Goal: Task Accomplishment & Management: Use online tool/utility

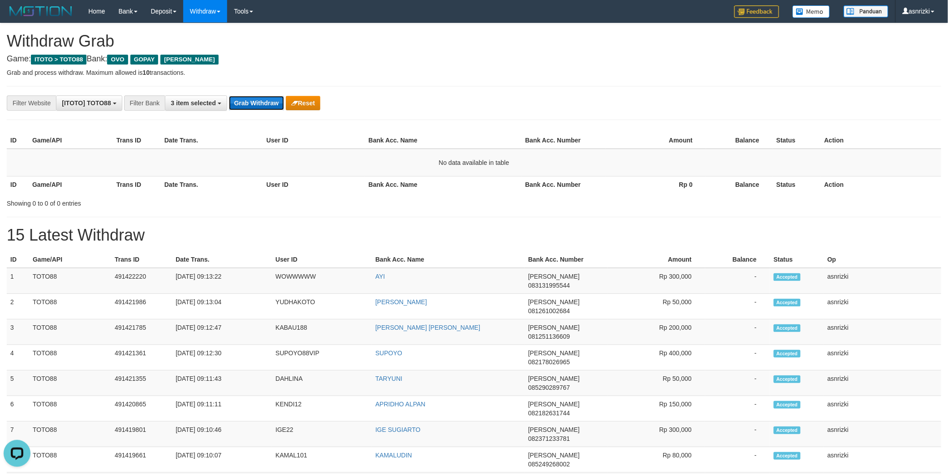
click at [248, 101] on button "Grab Withdraw" at bounding box center [256, 103] width 55 height 14
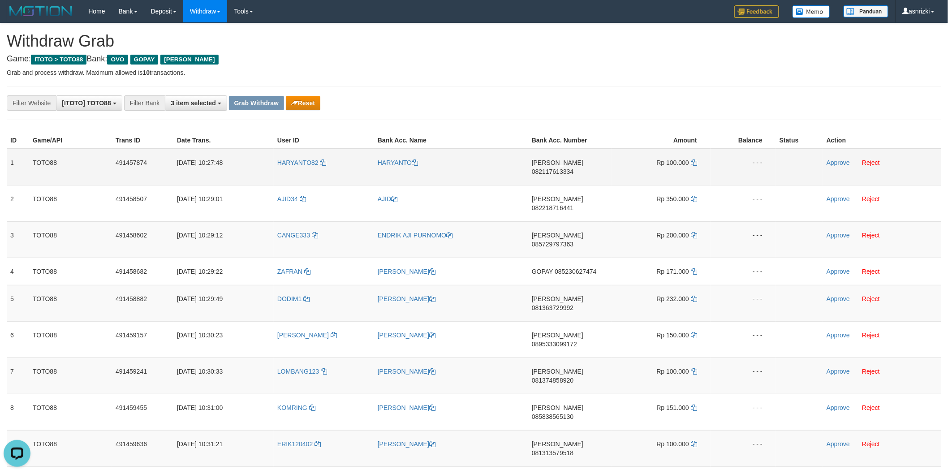
click at [573, 168] on span "082117613334" at bounding box center [553, 171] width 42 height 7
click at [692, 163] on icon at bounding box center [694, 162] width 6 height 6
click at [832, 163] on link "Approve" at bounding box center [837, 162] width 23 height 7
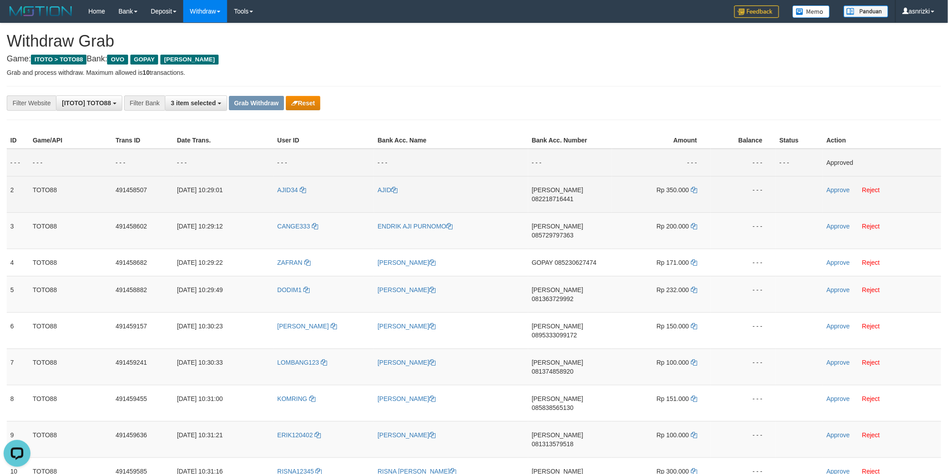
click at [564, 195] on span "082218716441" at bounding box center [553, 198] width 42 height 7
click at [692, 187] on icon at bounding box center [694, 190] width 6 height 6
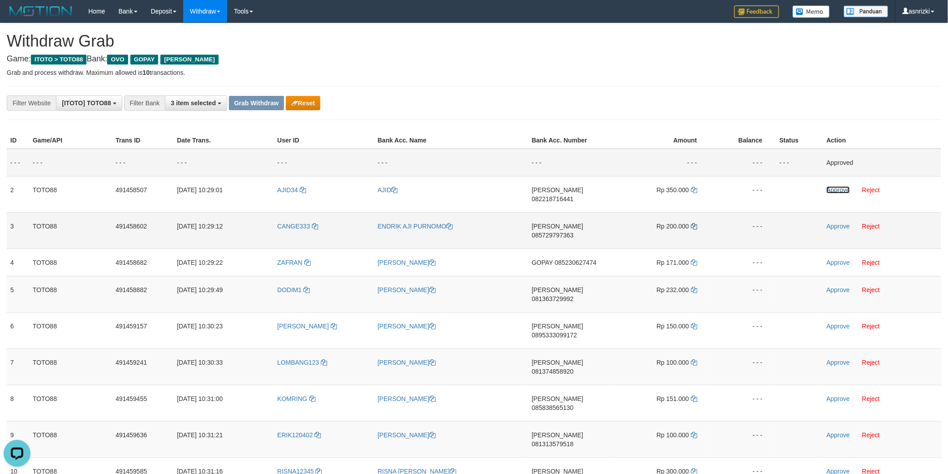
drag, startPoint x: 841, startPoint y: 189, endPoint x: 696, endPoint y: 218, distance: 147.2
click at [841, 189] on link "Approve" at bounding box center [837, 189] width 23 height 7
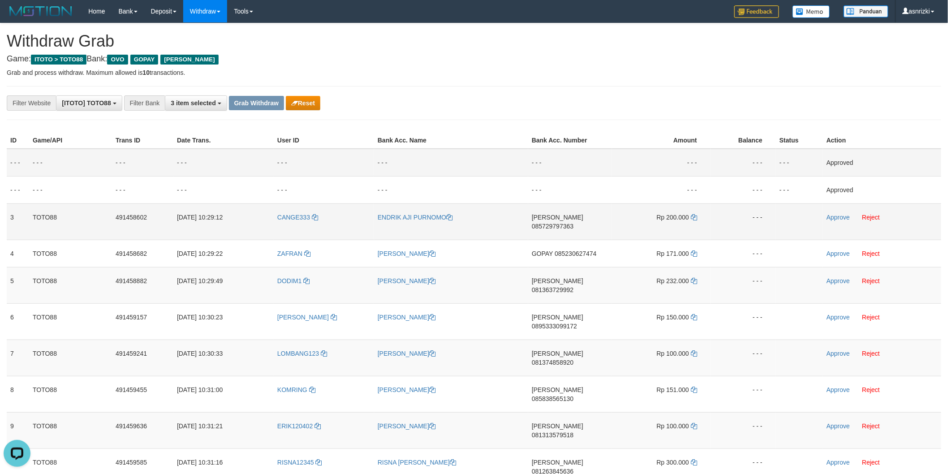
click at [563, 223] on span "085729797363" at bounding box center [553, 226] width 42 height 7
drag, startPoint x: 695, startPoint y: 214, endPoint x: 554, endPoint y: 214, distance: 141.1
click at [695, 214] on icon at bounding box center [694, 217] width 6 height 6
click at [834, 217] on link "Approve" at bounding box center [837, 217] width 23 height 7
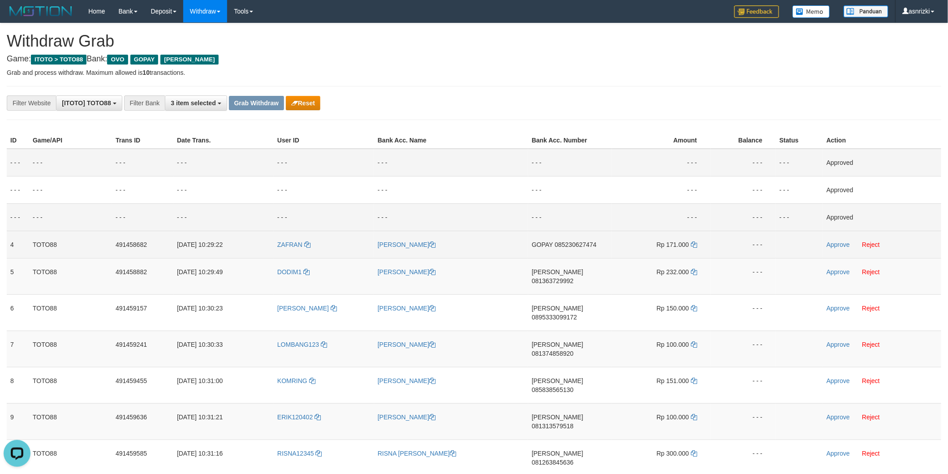
click at [580, 243] on span "085230627474" at bounding box center [575, 244] width 42 height 7
click at [697, 243] on td "Rp 171.000" at bounding box center [661, 244] width 99 height 27
click at [695, 243] on icon at bounding box center [694, 244] width 6 height 6
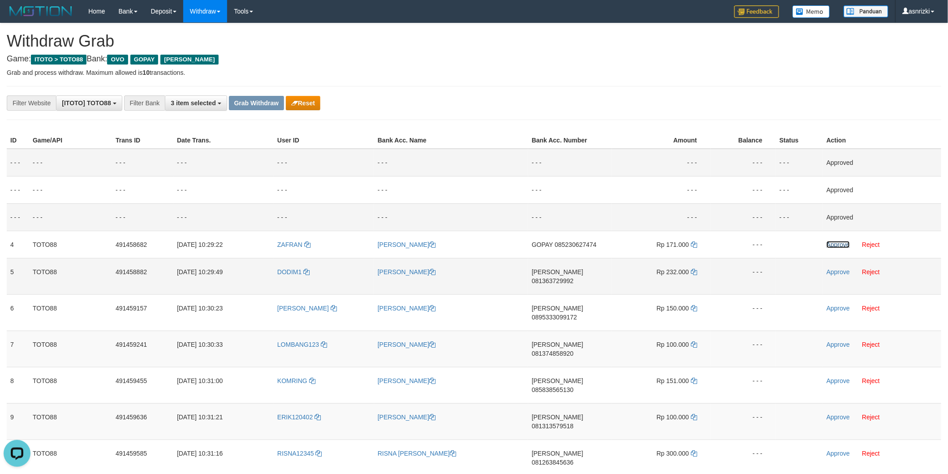
drag, startPoint x: 845, startPoint y: 244, endPoint x: 747, endPoint y: 271, distance: 101.4
click at [845, 244] on link "Approve" at bounding box center [837, 244] width 23 height 7
click at [573, 277] on span "081363729992" at bounding box center [553, 280] width 42 height 7
click at [697, 271] on td "Rp 232.000" at bounding box center [661, 276] width 99 height 36
click at [695, 271] on icon at bounding box center [694, 272] width 6 height 6
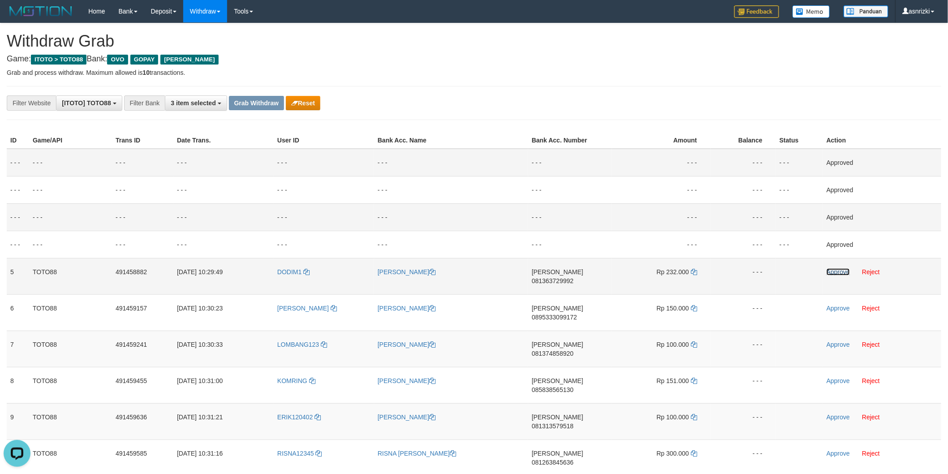
drag, startPoint x: 842, startPoint y: 269, endPoint x: 766, endPoint y: 281, distance: 76.7
click at [842, 269] on link "Approve" at bounding box center [837, 271] width 23 height 7
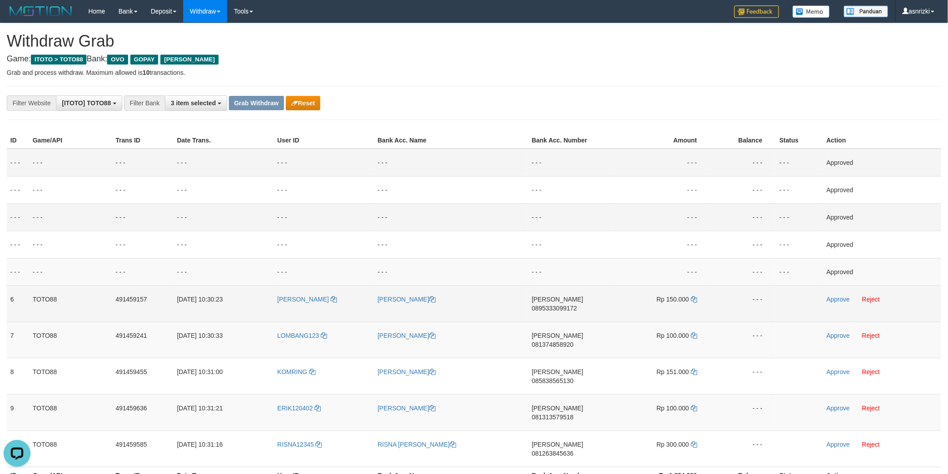
click at [577, 305] on span "0895333099172" at bounding box center [554, 308] width 45 height 7
click at [695, 301] on icon at bounding box center [694, 299] width 6 height 6
click at [839, 299] on link "Approve" at bounding box center [837, 299] width 23 height 7
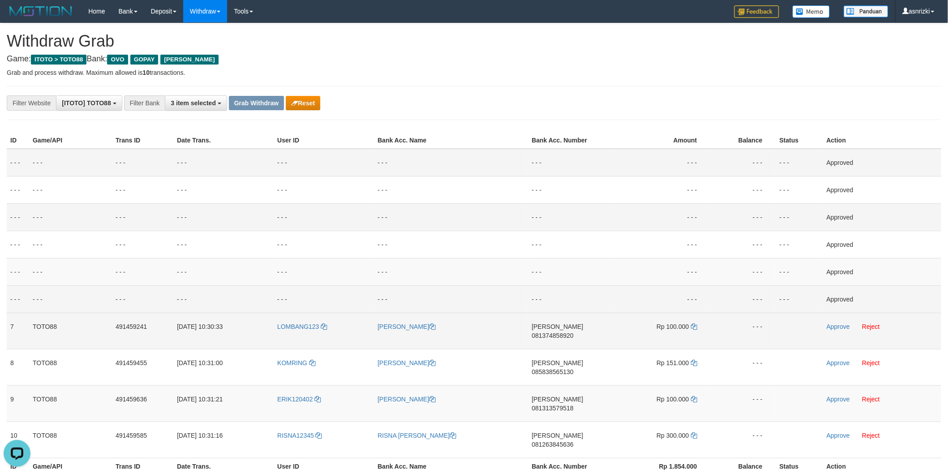
click at [573, 332] on span "081374858920" at bounding box center [553, 335] width 42 height 7
drag, startPoint x: 695, startPoint y: 325, endPoint x: 570, endPoint y: 296, distance: 127.9
click at [695, 325] on icon at bounding box center [694, 326] width 6 height 6
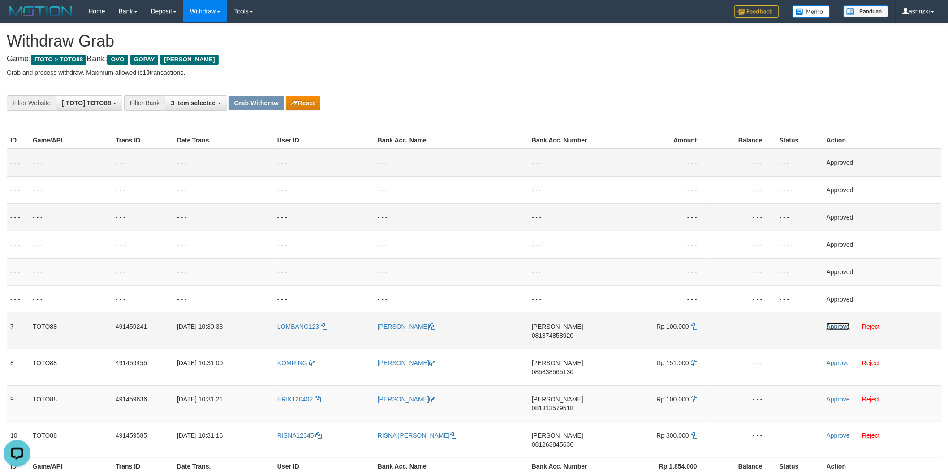
drag, startPoint x: 837, startPoint y: 328, endPoint x: 793, endPoint y: 333, distance: 43.7
click at [837, 328] on link "Approve" at bounding box center [837, 326] width 23 height 7
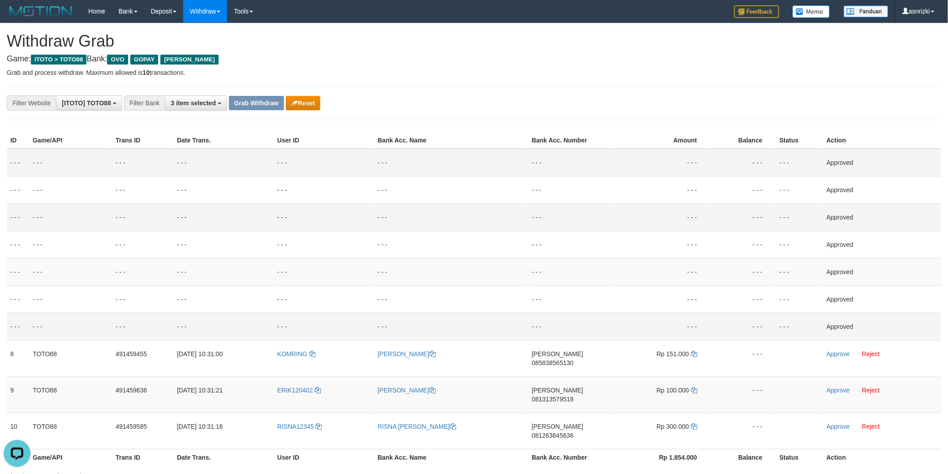
drag, startPoint x: 581, startPoint y: 349, endPoint x: 434, endPoint y: 331, distance: 148.9
click at [573, 359] on span "085838565130" at bounding box center [553, 362] width 42 height 7
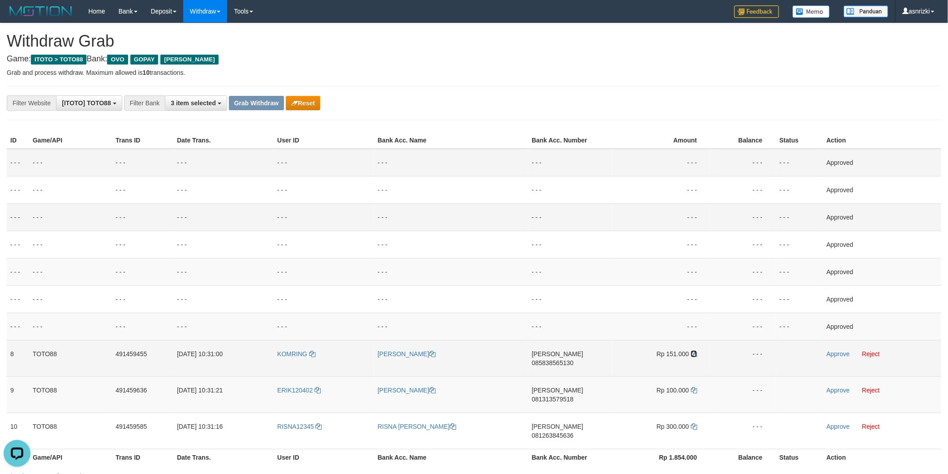
click at [696, 354] on icon at bounding box center [694, 354] width 6 height 6
click at [837, 350] on link "Approve" at bounding box center [837, 353] width 23 height 7
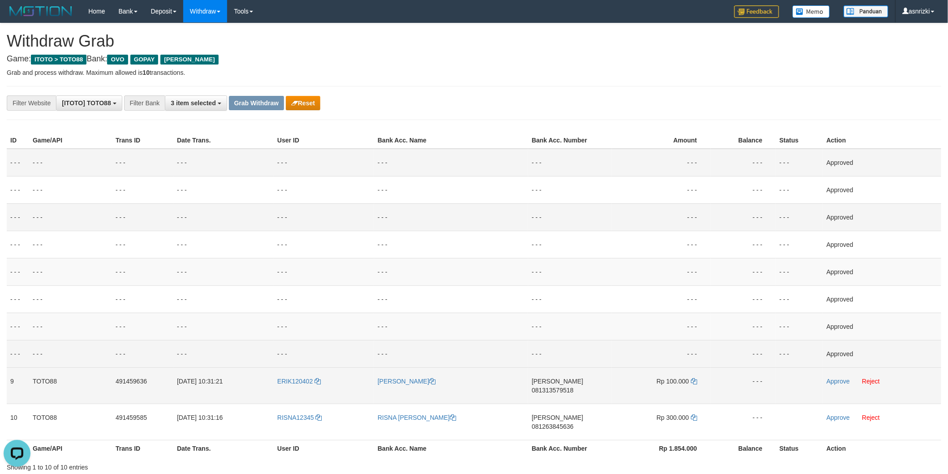
click at [573, 387] on span "081313579518" at bounding box center [553, 390] width 42 height 7
click at [694, 381] on icon at bounding box center [694, 381] width 6 height 6
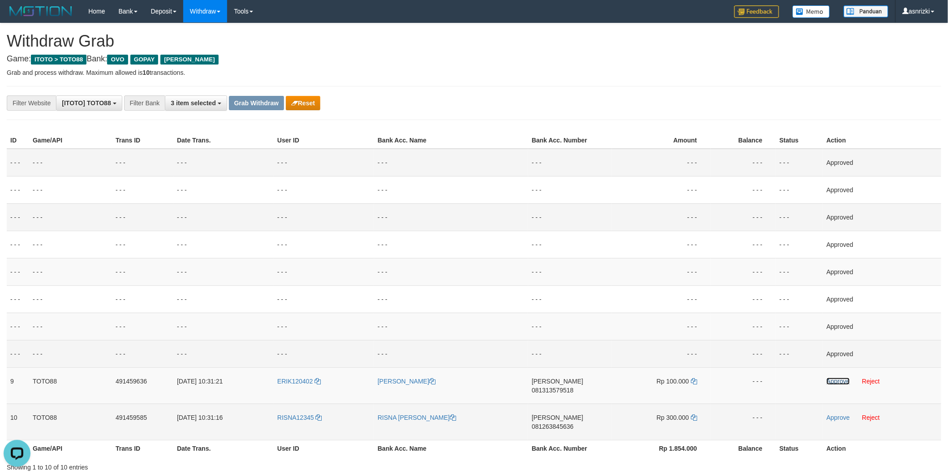
drag, startPoint x: 839, startPoint y: 383, endPoint x: 719, endPoint y: 407, distance: 122.8
click at [839, 383] on link "Approve" at bounding box center [837, 381] width 23 height 7
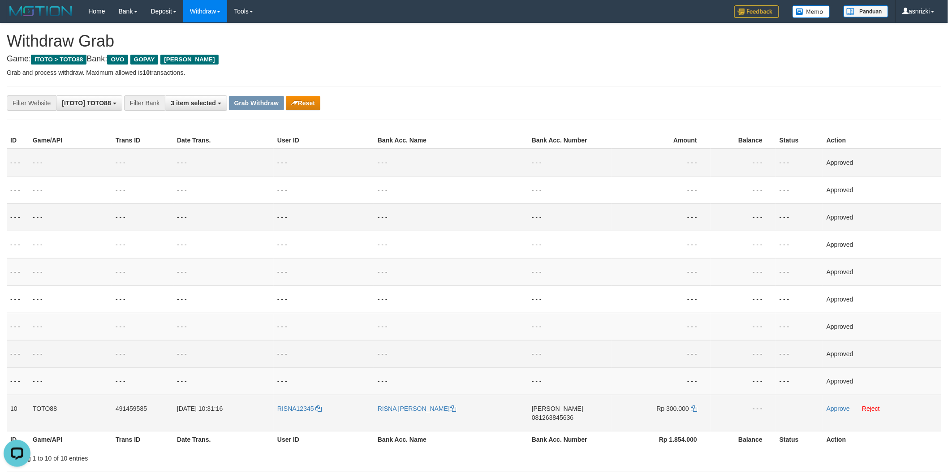
click at [573, 414] on span "081263845636" at bounding box center [553, 417] width 42 height 7
click at [692, 405] on icon at bounding box center [694, 408] width 6 height 6
click at [844, 409] on link "Approve" at bounding box center [837, 408] width 23 height 7
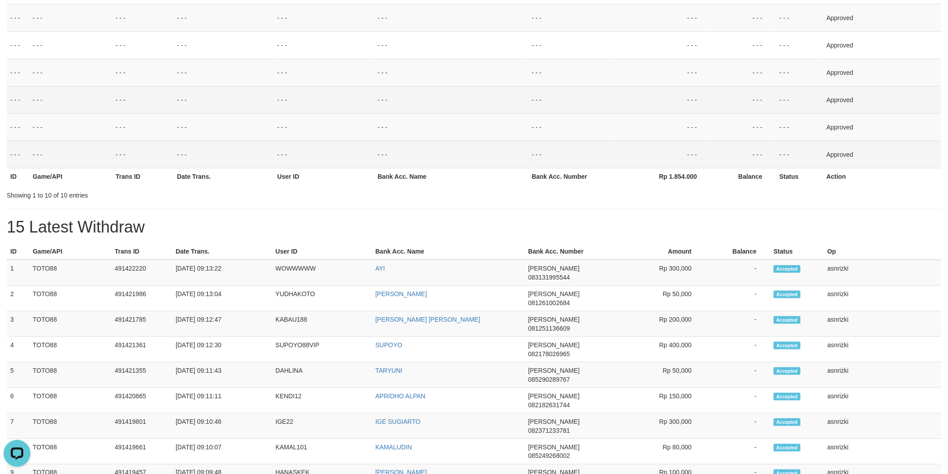
scroll to position [398, 0]
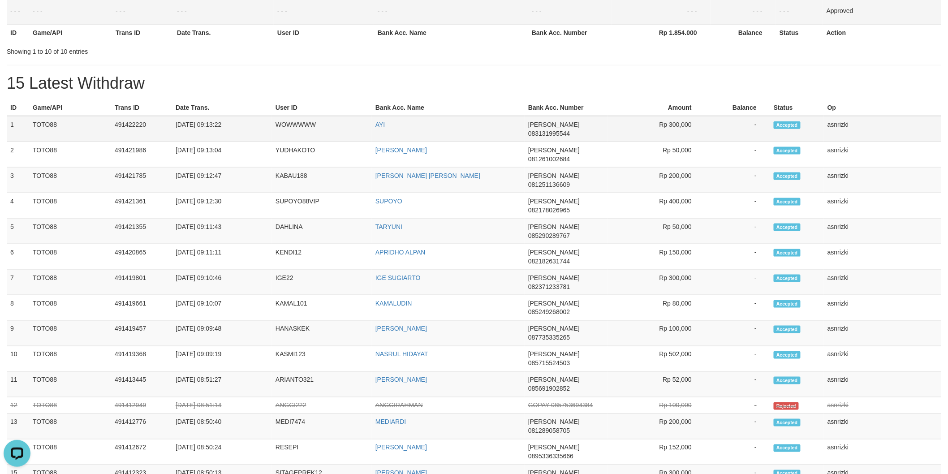
click at [140, 124] on td "491422220" at bounding box center [141, 129] width 61 height 26
copy td "491422220"
click at [140, 124] on td "491422220" at bounding box center [141, 129] width 61 height 26
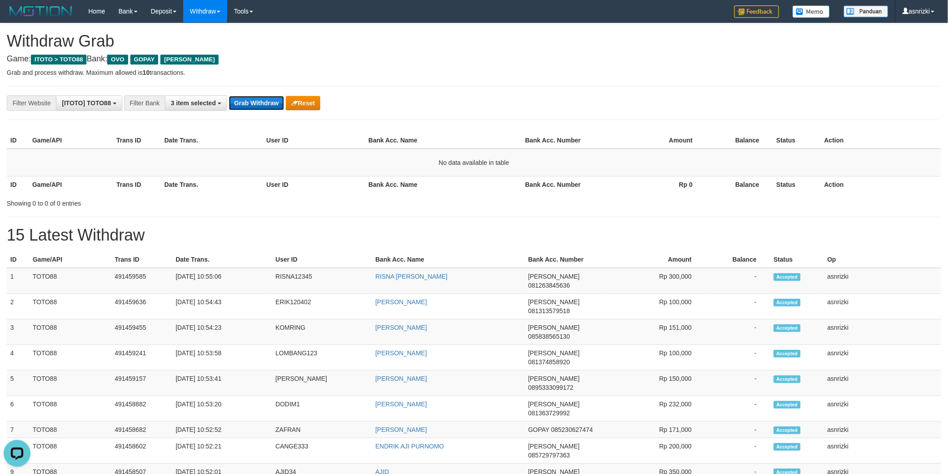
click at [239, 101] on button "Grab Withdraw" at bounding box center [256, 103] width 55 height 14
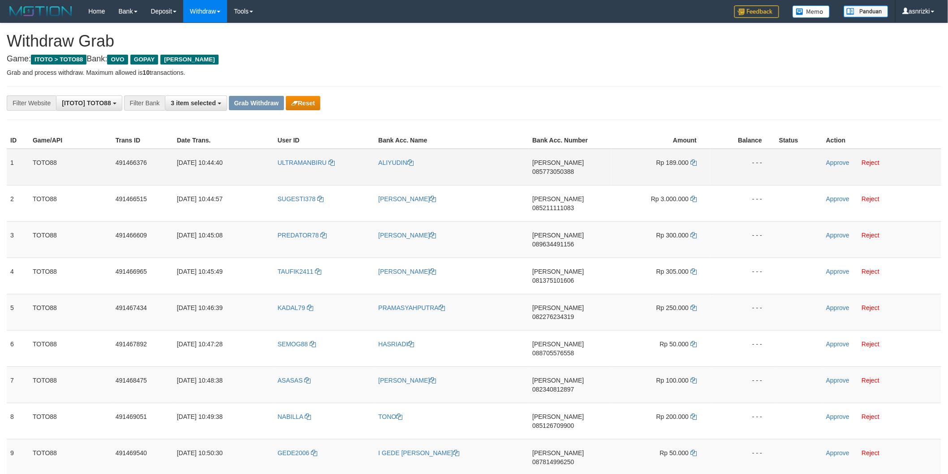
click at [574, 168] on span "085773050388" at bounding box center [553, 171] width 42 height 7
click at [693, 160] on icon at bounding box center [693, 162] width 6 height 6
click at [838, 164] on link "Approve" at bounding box center [837, 162] width 23 height 7
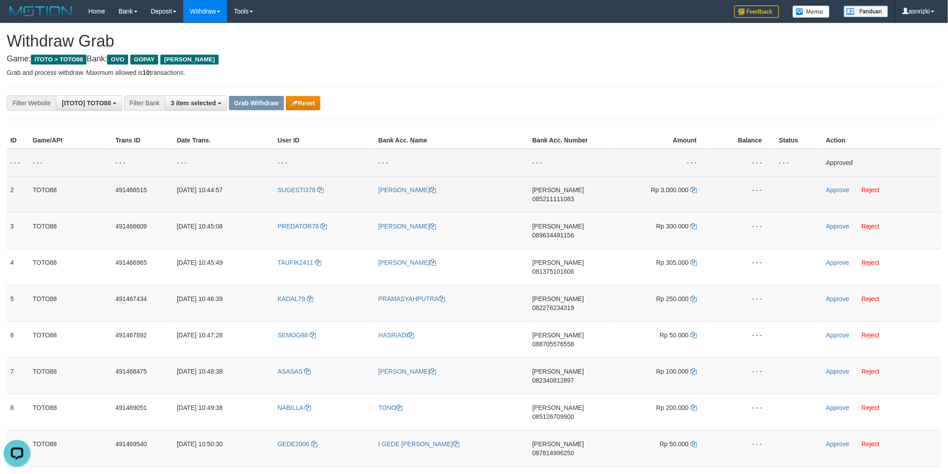
click at [574, 195] on span "085211111083" at bounding box center [553, 198] width 42 height 7
click at [572, 195] on span "085211111083" at bounding box center [553, 198] width 42 height 7
click at [574, 195] on span "085211111083" at bounding box center [553, 198] width 42 height 7
drag, startPoint x: 275, startPoint y: 198, endPoint x: 315, endPoint y: 199, distance: 39.4
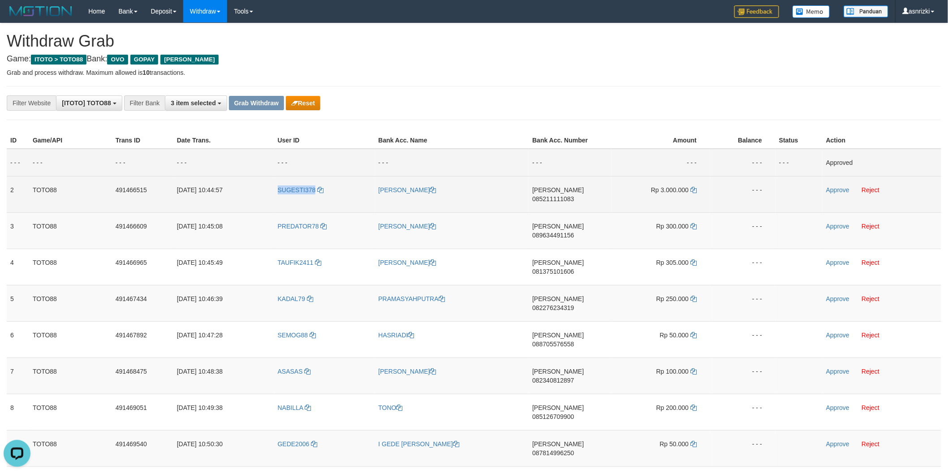
click at [315, 199] on td "SUGESTI378" at bounding box center [324, 194] width 101 height 36
copy span "SUGESTI378"
click at [574, 195] on span "085211111083" at bounding box center [553, 198] width 42 height 7
drag, startPoint x: 695, startPoint y: 191, endPoint x: 536, endPoint y: 200, distance: 159.7
click at [695, 191] on icon at bounding box center [693, 190] width 6 height 6
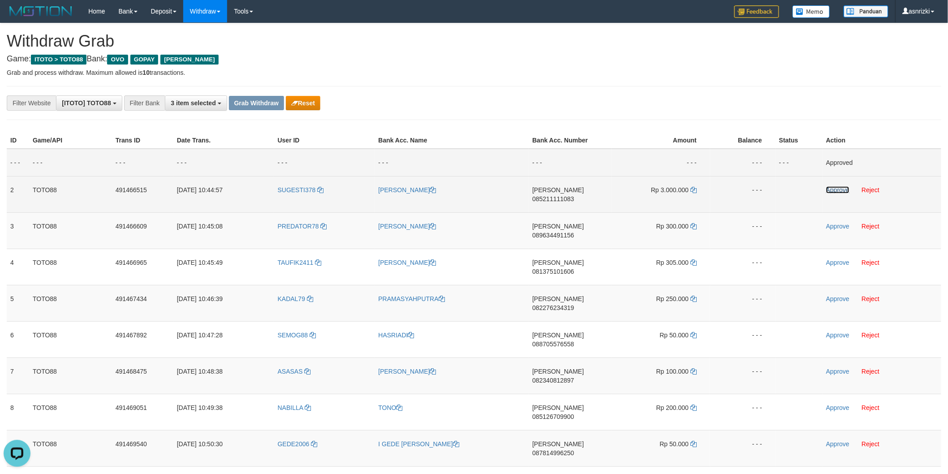
drag, startPoint x: 834, startPoint y: 189, endPoint x: 799, endPoint y: 196, distance: 35.6
click at [834, 189] on link "Approve" at bounding box center [837, 189] width 23 height 7
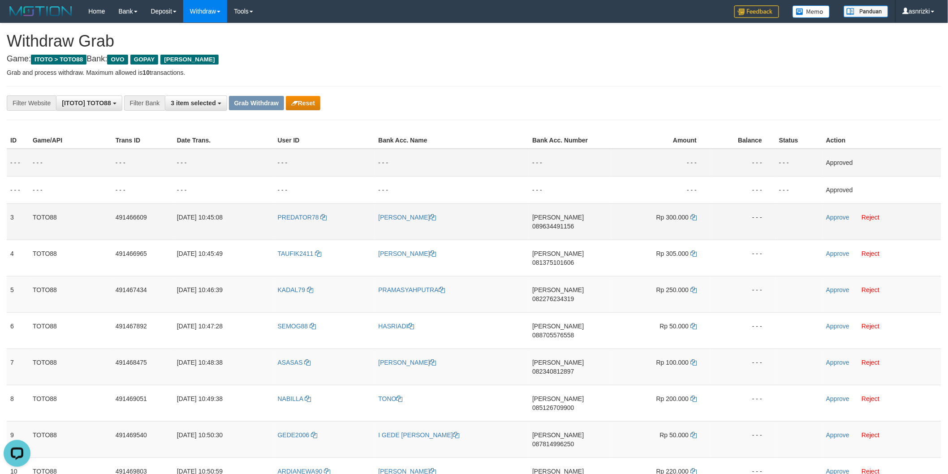
click at [574, 223] on span "089634491156" at bounding box center [553, 226] width 42 height 7
drag, startPoint x: 692, startPoint y: 214, endPoint x: 657, endPoint y: 215, distance: 34.5
click at [692, 214] on icon at bounding box center [693, 217] width 6 height 6
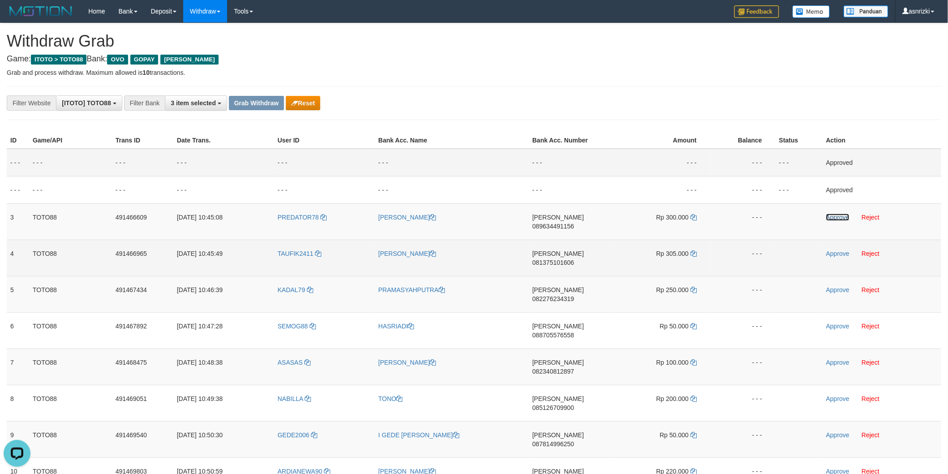
drag, startPoint x: 842, startPoint y: 219, endPoint x: 720, endPoint y: 234, distance: 122.8
click at [842, 219] on link "Approve" at bounding box center [837, 217] width 23 height 7
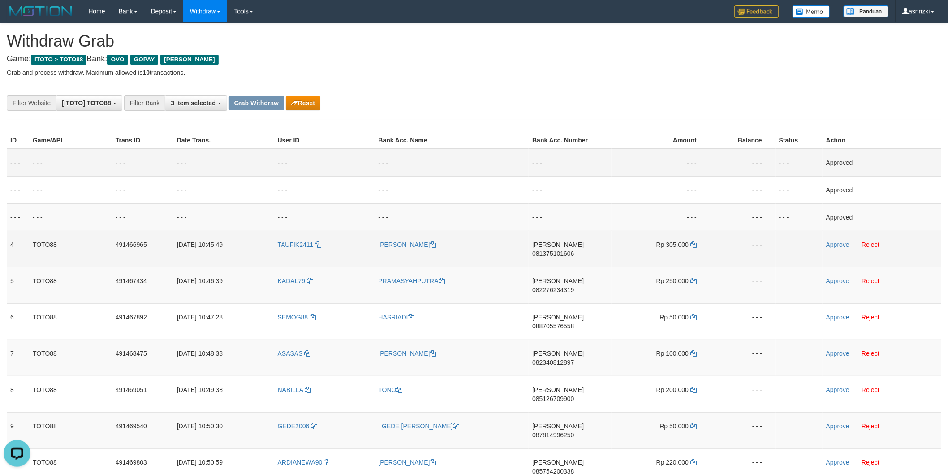
click at [571, 250] on span "081375101606" at bounding box center [553, 253] width 42 height 7
click at [695, 243] on icon at bounding box center [693, 244] width 6 height 6
click at [846, 247] on link "Approve" at bounding box center [837, 244] width 23 height 7
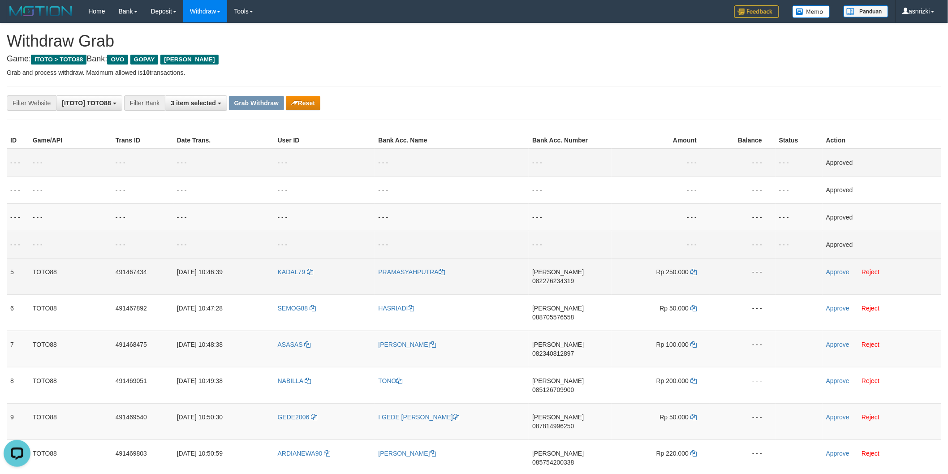
click at [572, 266] on td "DANA 082276234319" at bounding box center [569, 276] width 83 height 36
click at [574, 277] on span "082276234319" at bounding box center [553, 280] width 42 height 7
click at [458, 247] on td "- - -" at bounding box center [452, 244] width 154 height 27
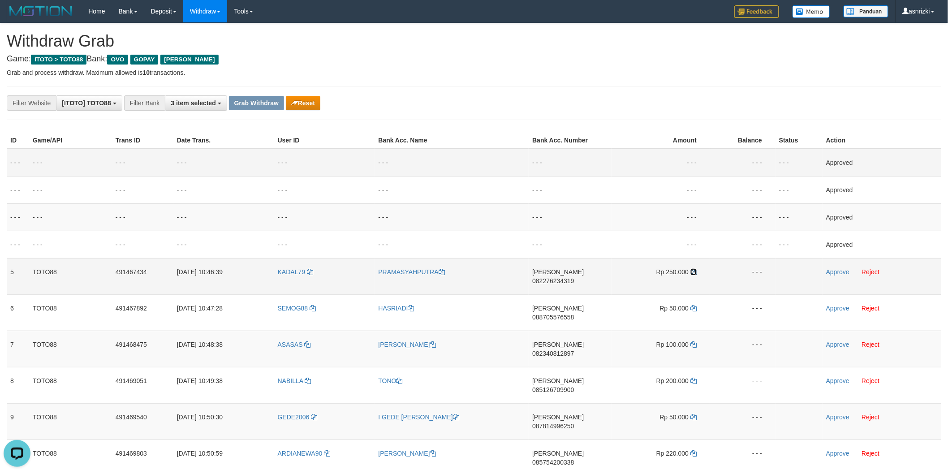
click at [693, 272] on icon at bounding box center [693, 272] width 6 height 6
click at [389, 99] on div "**********" at bounding box center [395, 102] width 790 height 15
click at [841, 270] on link "Approve" at bounding box center [837, 271] width 23 height 7
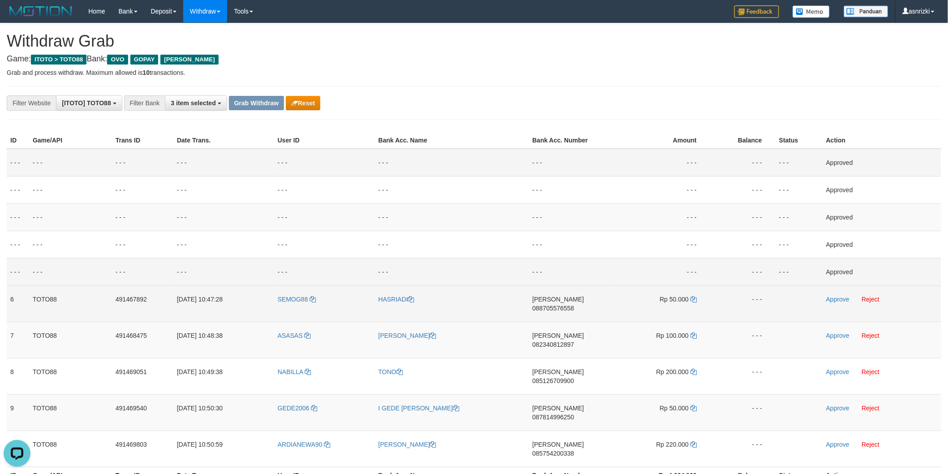
click at [567, 305] on span "088705576558" at bounding box center [553, 308] width 42 height 7
drag, startPoint x: 571, startPoint y: 298, endPoint x: 502, endPoint y: 293, distance: 70.0
click at [571, 305] on span "088705576558" at bounding box center [553, 308] width 42 height 7
click at [695, 298] on icon at bounding box center [693, 299] width 6 height 6
drag, startPoint x: 834, startPoint y: 298, endPoint x: 786, endPoint y: 298, distance: 47.9
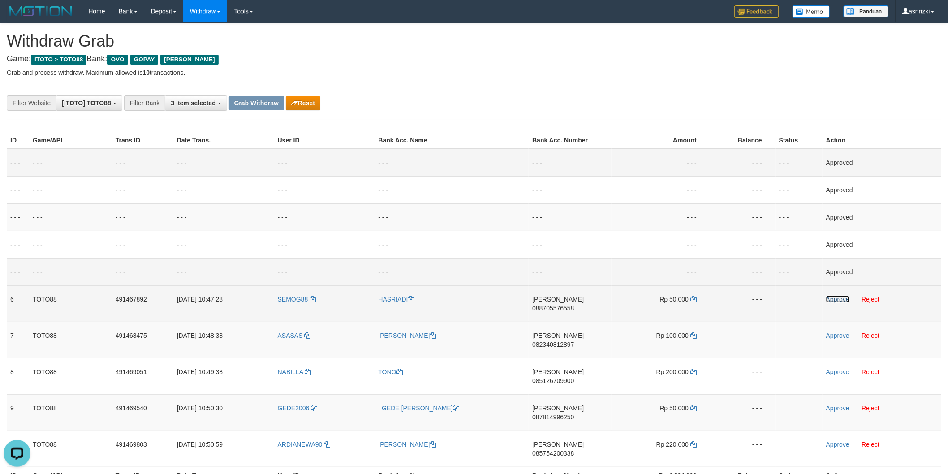
click at [834, 298] on link "Approve" at bounding box center [837, 299] width 23 height 7
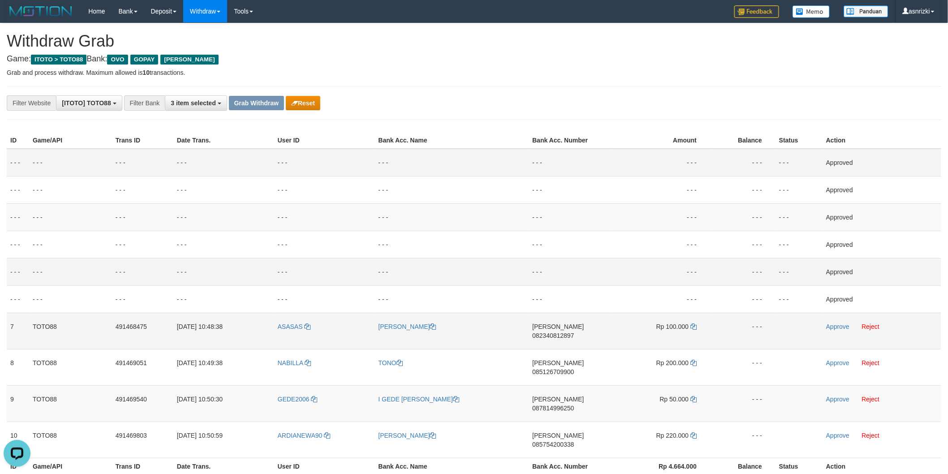
click at [574, 332] on span "082340812897" at bounding box center [553, 335] width 42 height 7
click at [692, 324] on icon at bounding box center [693, 326] width 6 height 6
click at [835, 324] on link "Approve" at bounding box center [837, 326] width 23 height 7
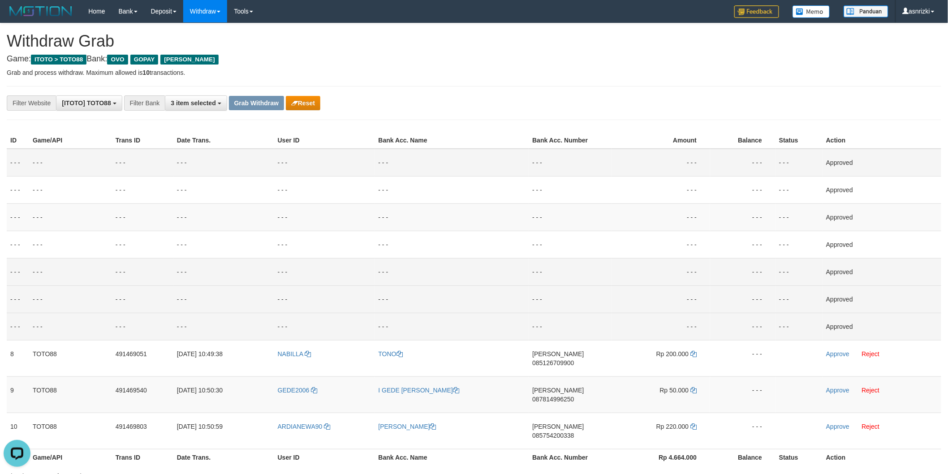
drag, startPoint x: 579, startPoint y: 353, endPoint x: 312, endPoint y: 294, distance: 273.7
click at [574, 359] on span "085126709900" at bounding box center [553, 362] width 42 height 7
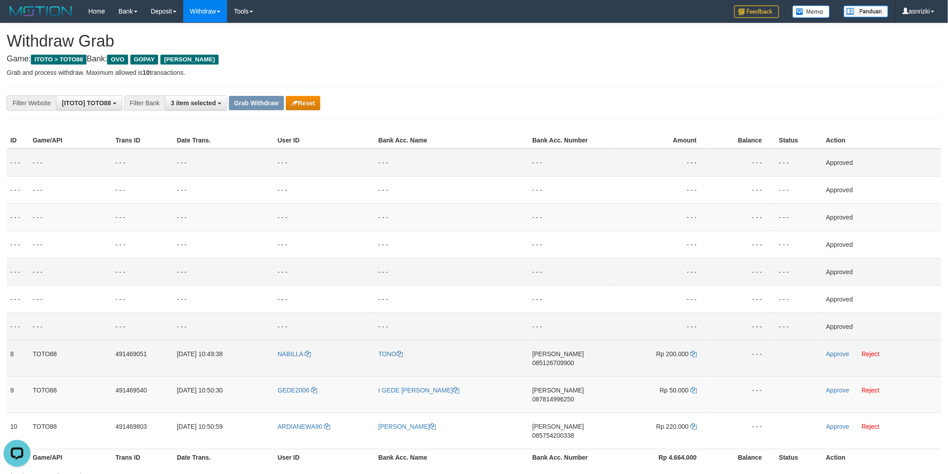
drag, startPoint x: 583, startPoint y: 350, endPoint x: 466, endPoint y: 340, distance: 117.3
click at [574, 359] on span "085126709900" at bounding box center [553, 362] width 42 height 7
drag, startPoint x: 696, startPoint y: 351, endPoint x: 686, endPoint y: 351, distance: 10.3
click at [696, 351] on icon at bounding box center [693, 354] width 6 height 6
click at [844, 355] on link "Approve" at bounding box center [837, 353] width 23 height 7
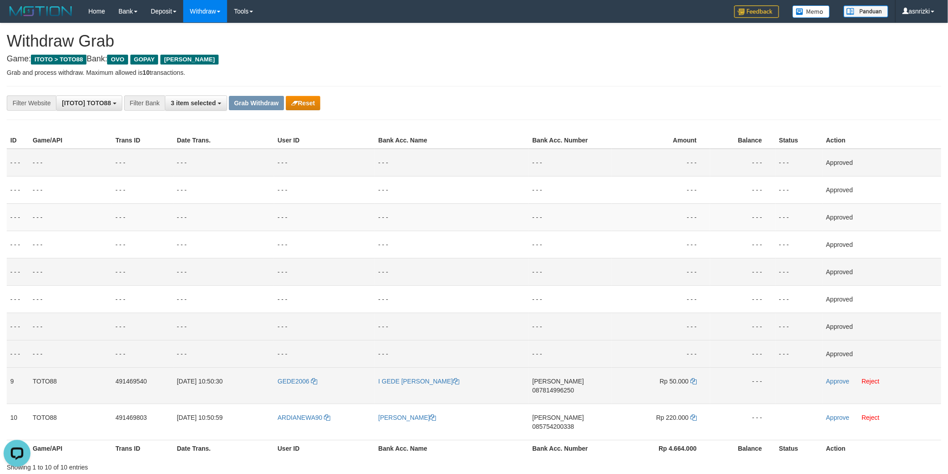
click at [574, 387] on span "087814996250" at bounding box center [553, 390] width 42 height 7
drag, startPoint x: 692, startPoint y: 379, endPoint x: 683, endPoint y: 379, distance: 9.0
click at [692, 379] on icon at bounding box center [693, 381] width 6 height 6
drag, startPoint x: 841, startPoint y: 379, endPoint x: 699, endPoint y: 390, distance: 142.8
click at [841, 379] on link "Approve" at bounding box center [837, 381] width 23 height 7
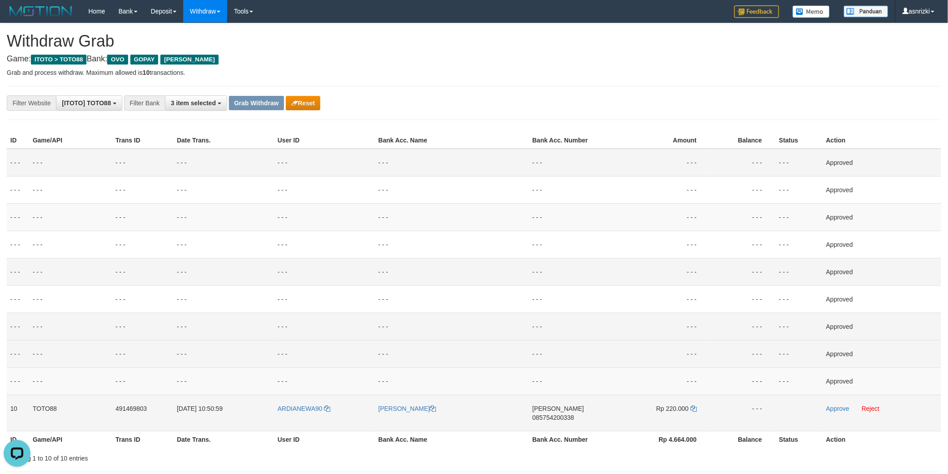
click at [574, 414] on span "085754200338" at bounding box center [553, 417] width 42 height 7
click at [562, 404] on td "DANA 085754200338" at bounding box center [569, 413] width 83 height 36
click at [563, 414] on span "085754200338" at bounding box center [553, 417] width 42 height 7
click at [692, 408] on icon at bounding box center [693, 408] width 6 height 6
drag, startPoint x: 835, startPoint y: 406, endPoint x: 821, endPoint y: 407, distance: 13.4
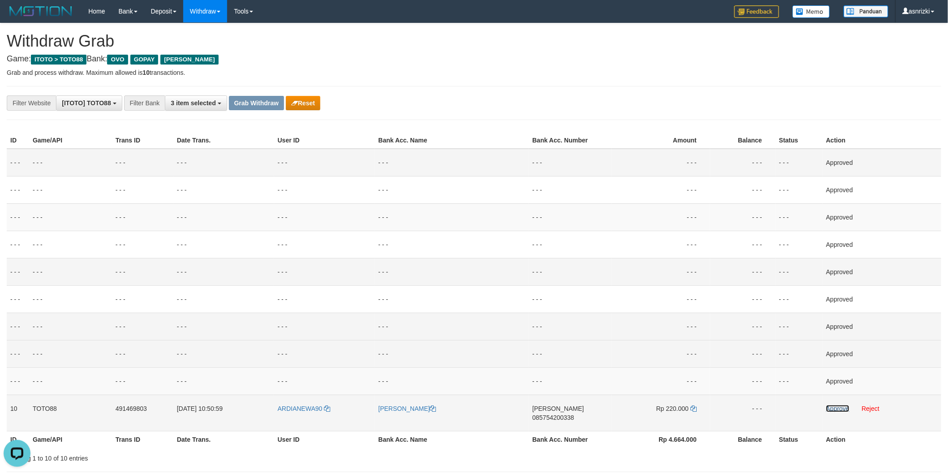
click at [835, 406] on link "Approve" at bounding box center [837, 408] width 23 height 7
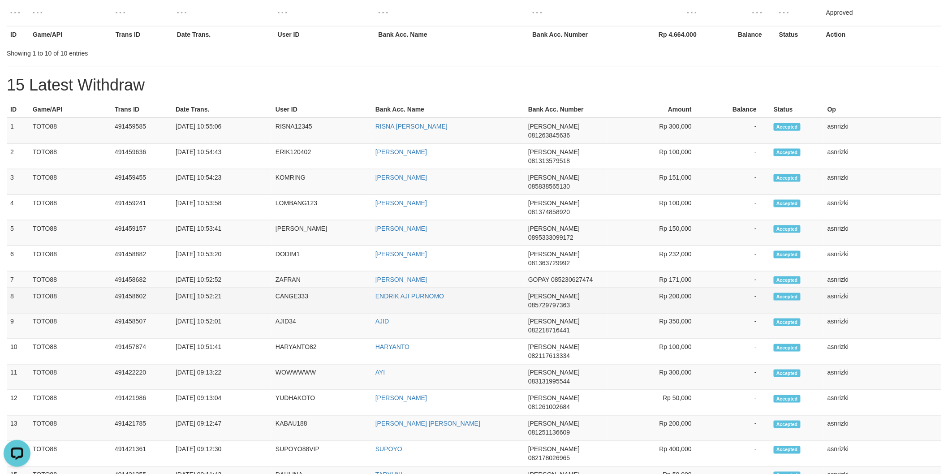
scroll to position [398, 0]
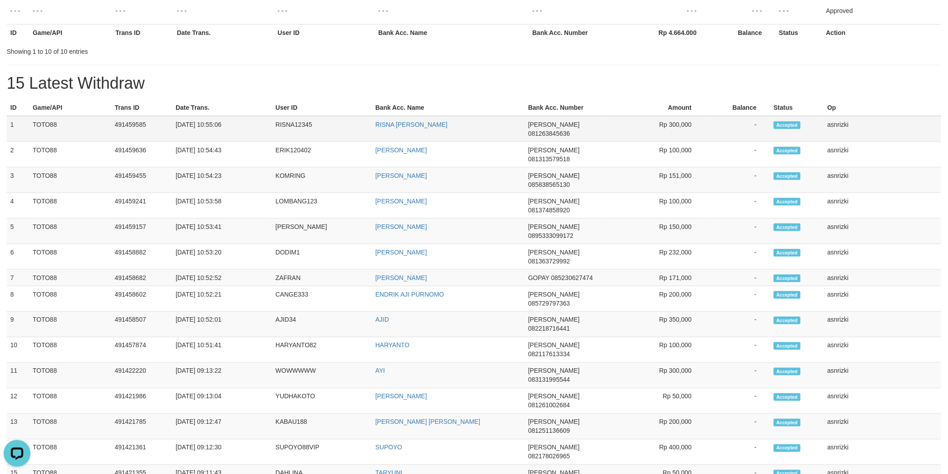
click at [145, 125] on td "491459585" at bounding box center [141, 129] width 61 height 26
click at [118, 126] on td "491459585" at bounding box center [141, 129] width 61 height 26
copy td "491459585"
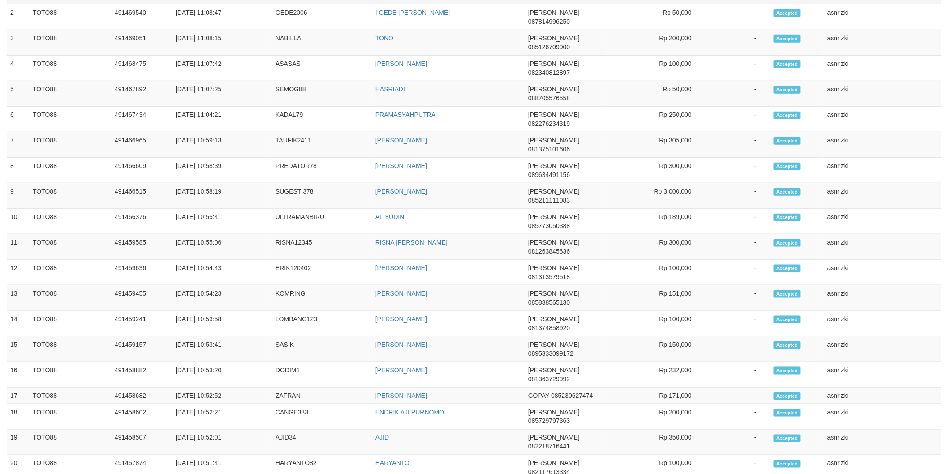
click at [11, 272] on tbody "1 TOTO88 491469803 30/09/2025 11:09:25 ARDIANEWA90 SURYADI DANA 085754200338 Rp…" at bounding box center [474, 294] width 934 height 630
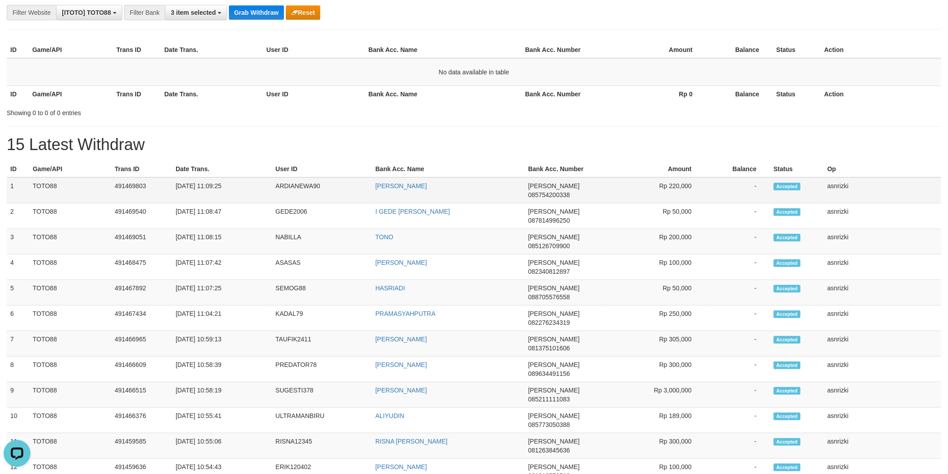
click at [9, 180] on td "1" at bounding box center [18, 190] width 22 height 26
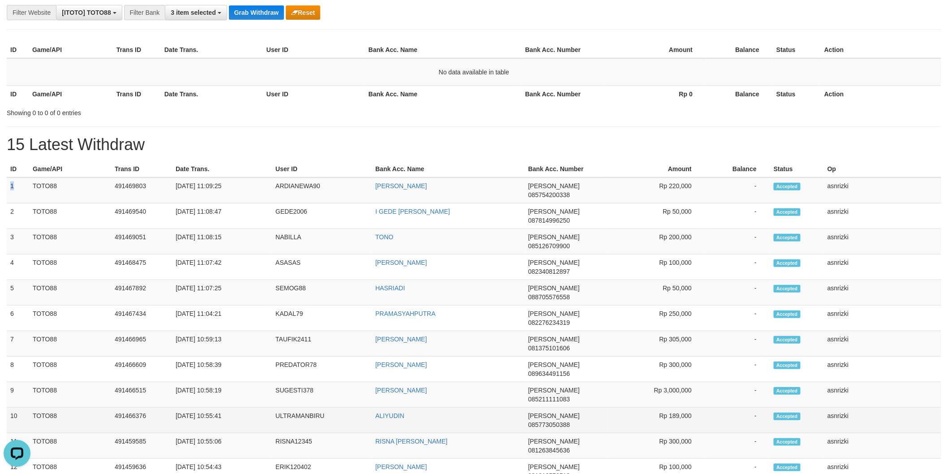
click at [910, 408] on td "asnrizki" at bounding box center [882, 421] width 117 height 26
copy tbody "1 TOTO88 491469803 30/09/2025 11:09:25 ARDIANEWA90 SURYADI DANA 085754200338 Rp…"
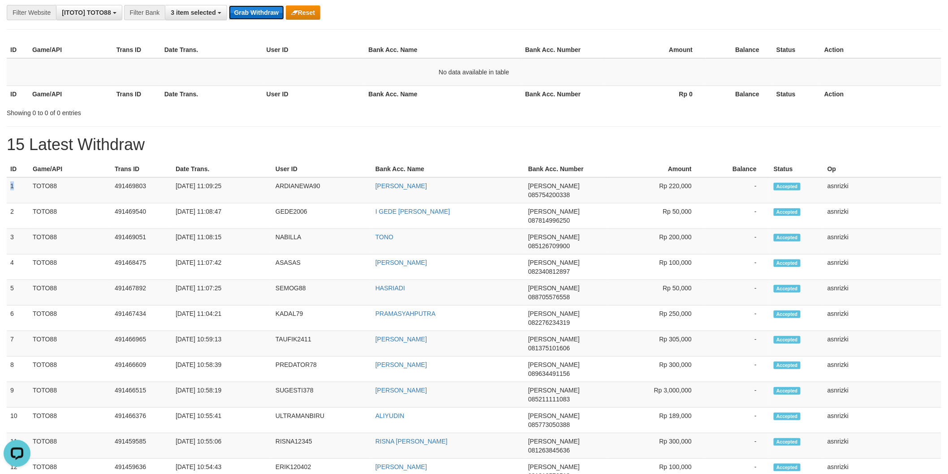
click at [256, 11] on button "Grab Withdraw" at bounding box center [256, 12] width 55 height 14
